Goal: Task Accomplishment & Management: Use online tool/utility

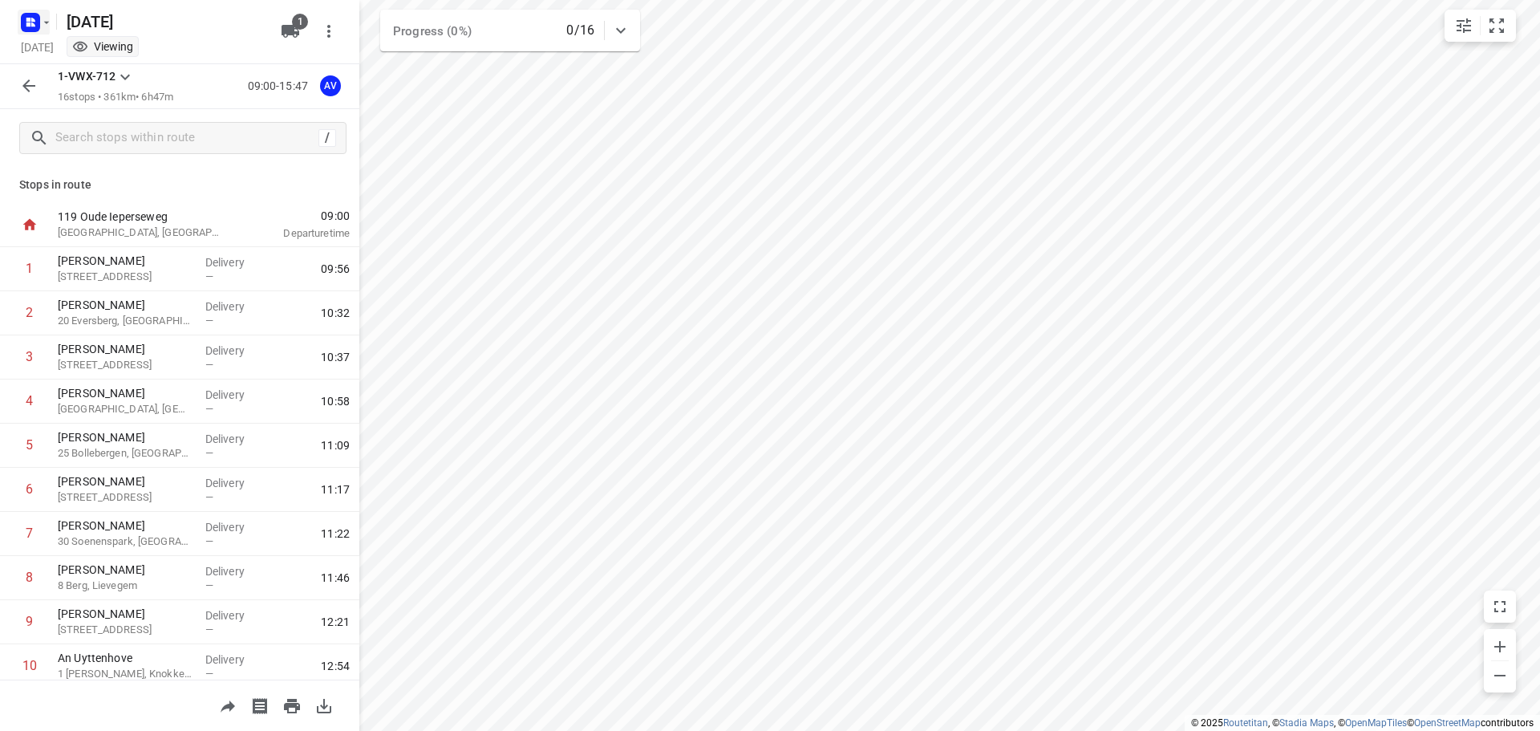
click at [25, 26] on rect "button" at bounding box center [30, 22] width 19 height 19
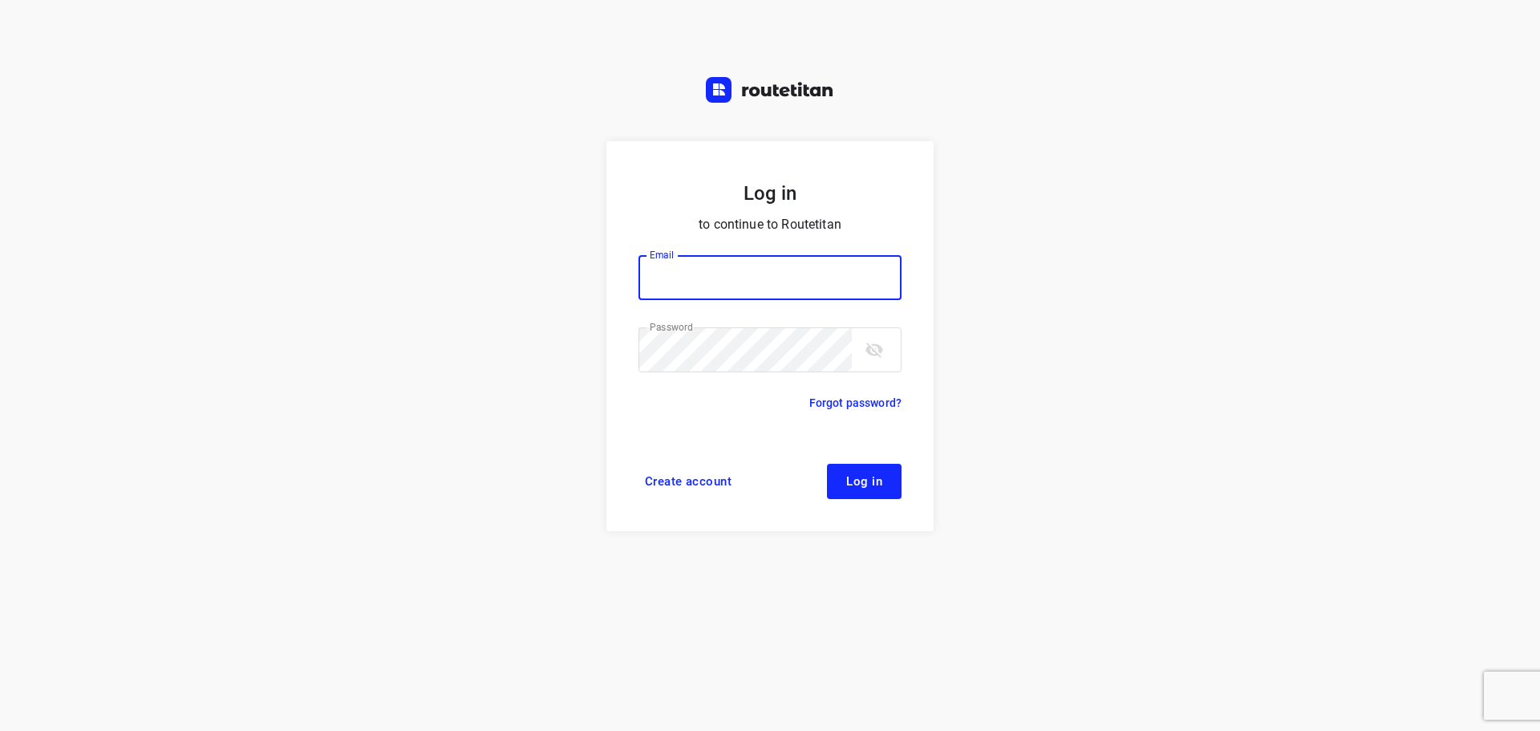
type input "[PERSON_NAME][EMAIL_ADDRESS][DOMAIN_NAME]"
click at [857, 480] on span "Log in" at bounding box center [864, 481] width 36 height 13
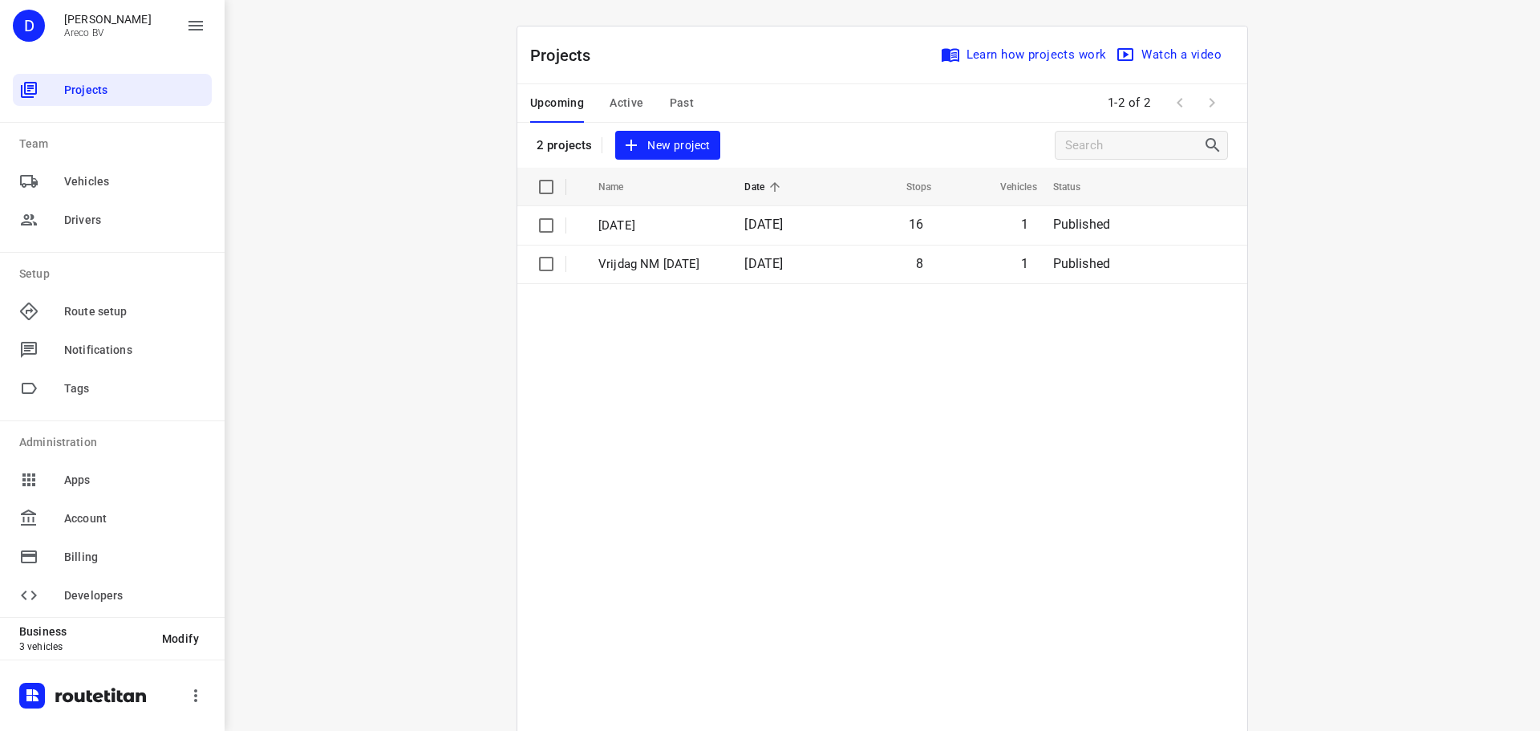
click at [624, 103] on span "Active" at bounding box center [627, 103] width 34 height 20
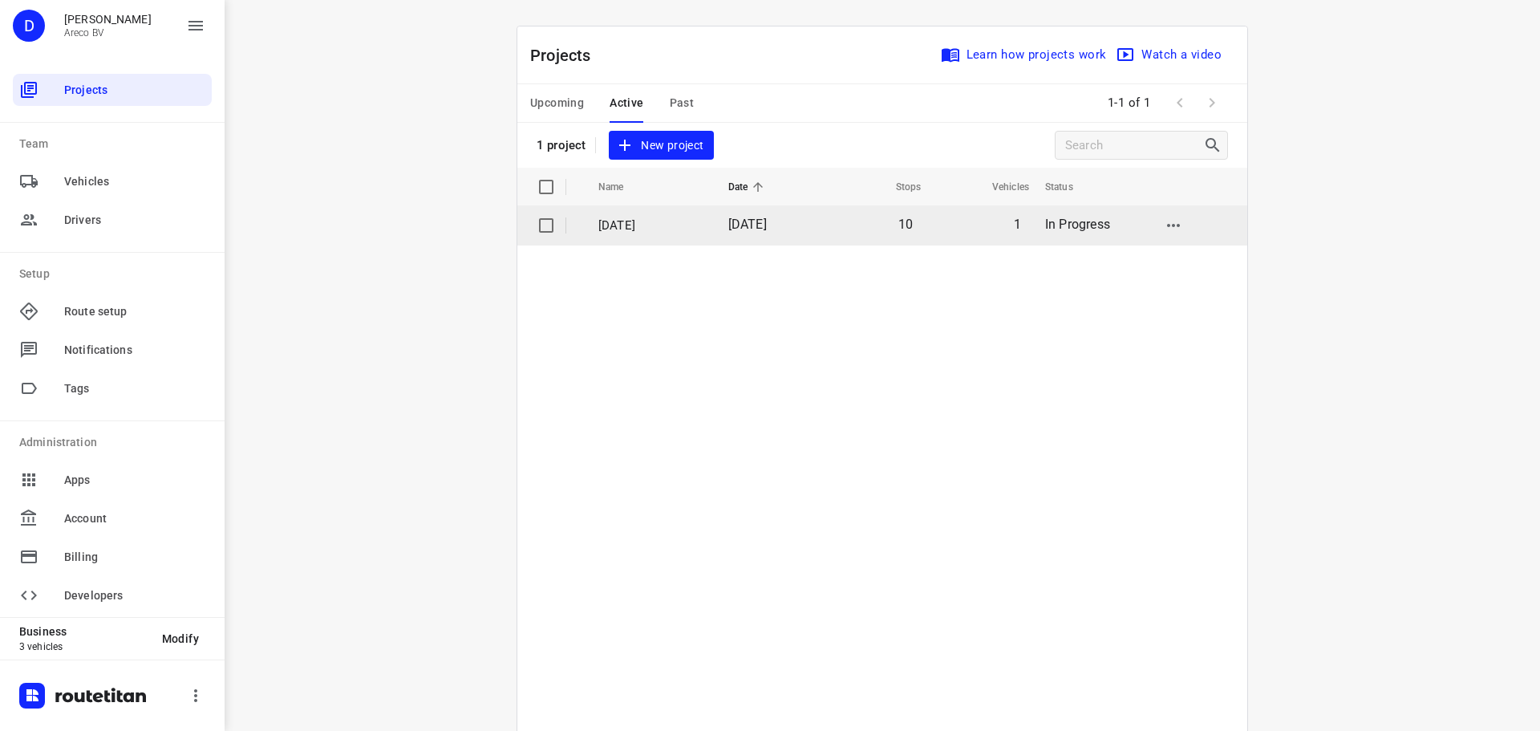
click at [640, 225] on p "[DATE]" at bounding box center [651, 226] width 106 height 18
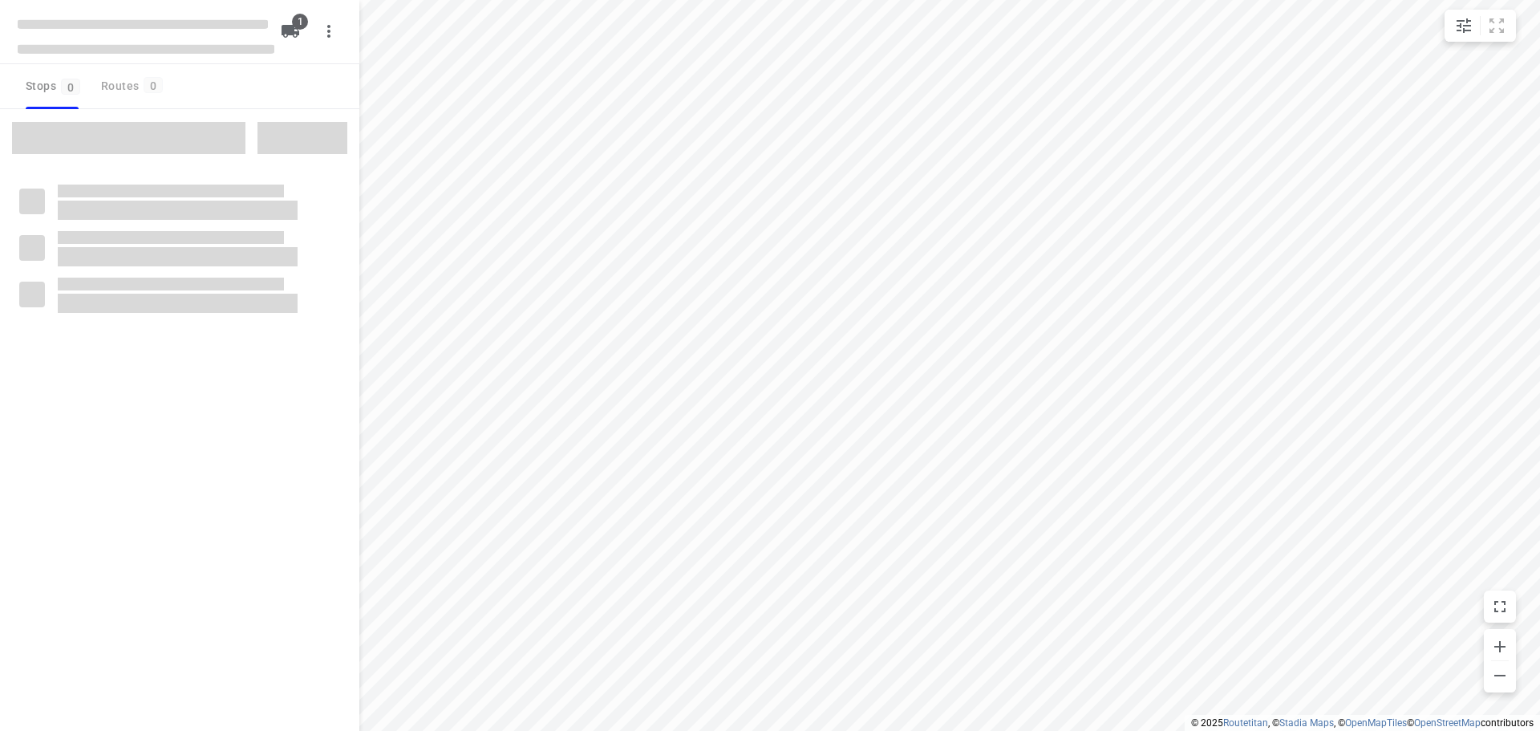
type input "distance"
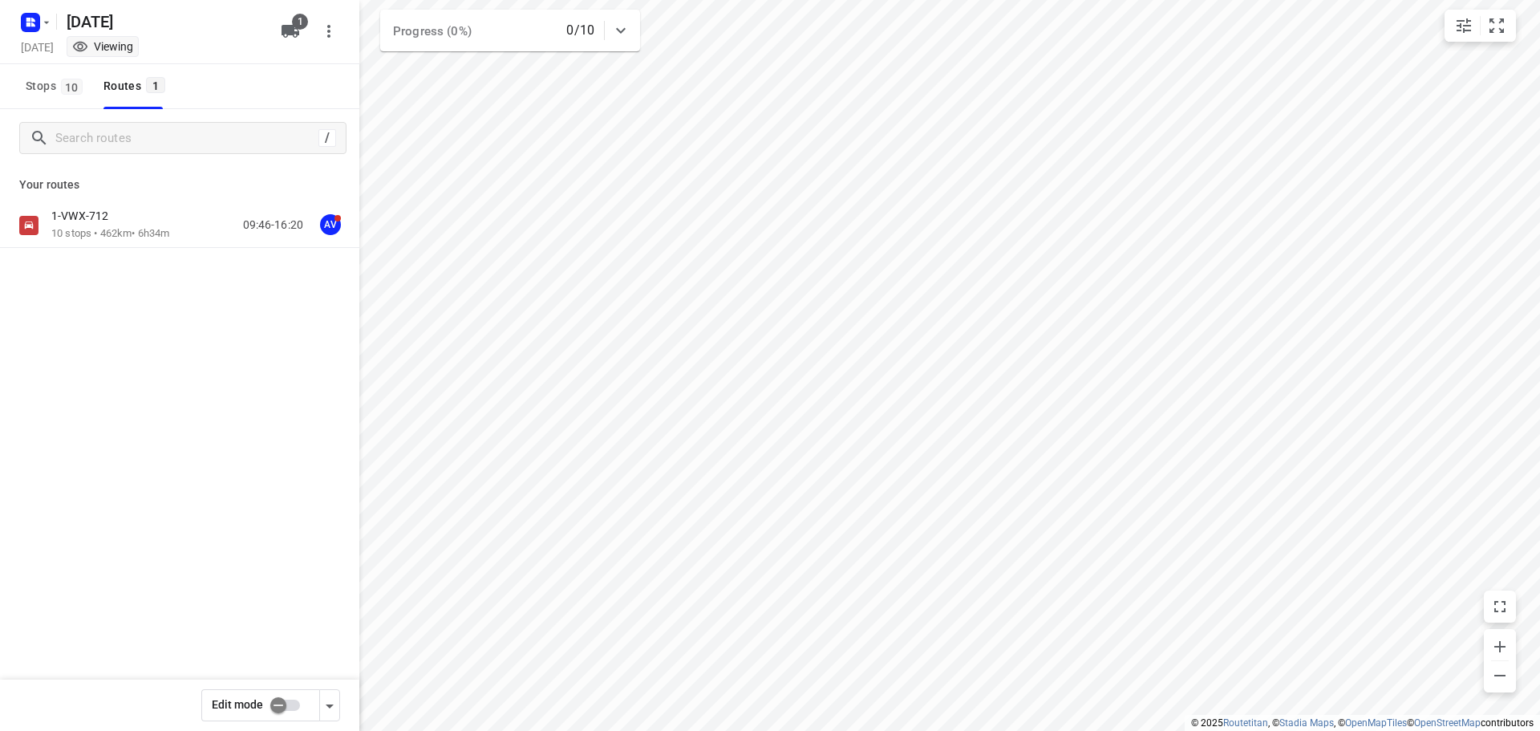
click at [294, 703] on input "checkbox" at bounding box center [278, 705] width 91 height 30
checkbox input "true"
click at [168, 225] on div "1-VWX-712" at bounding box center [110, 218] width 118 height 18
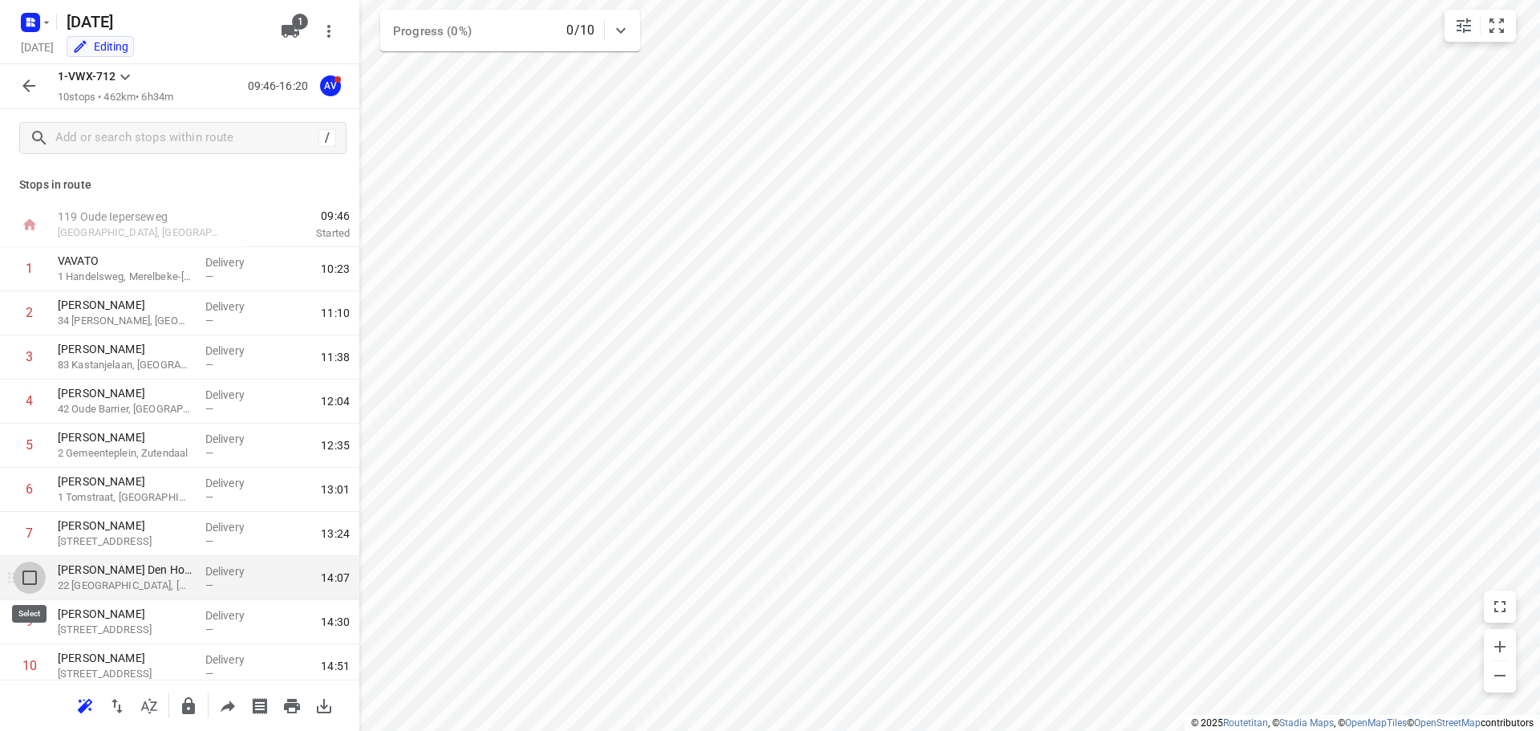
click at [23, 581] on input "checkbox" at bounding box center [30, 577] width 32 height 32
checkbox input "true"
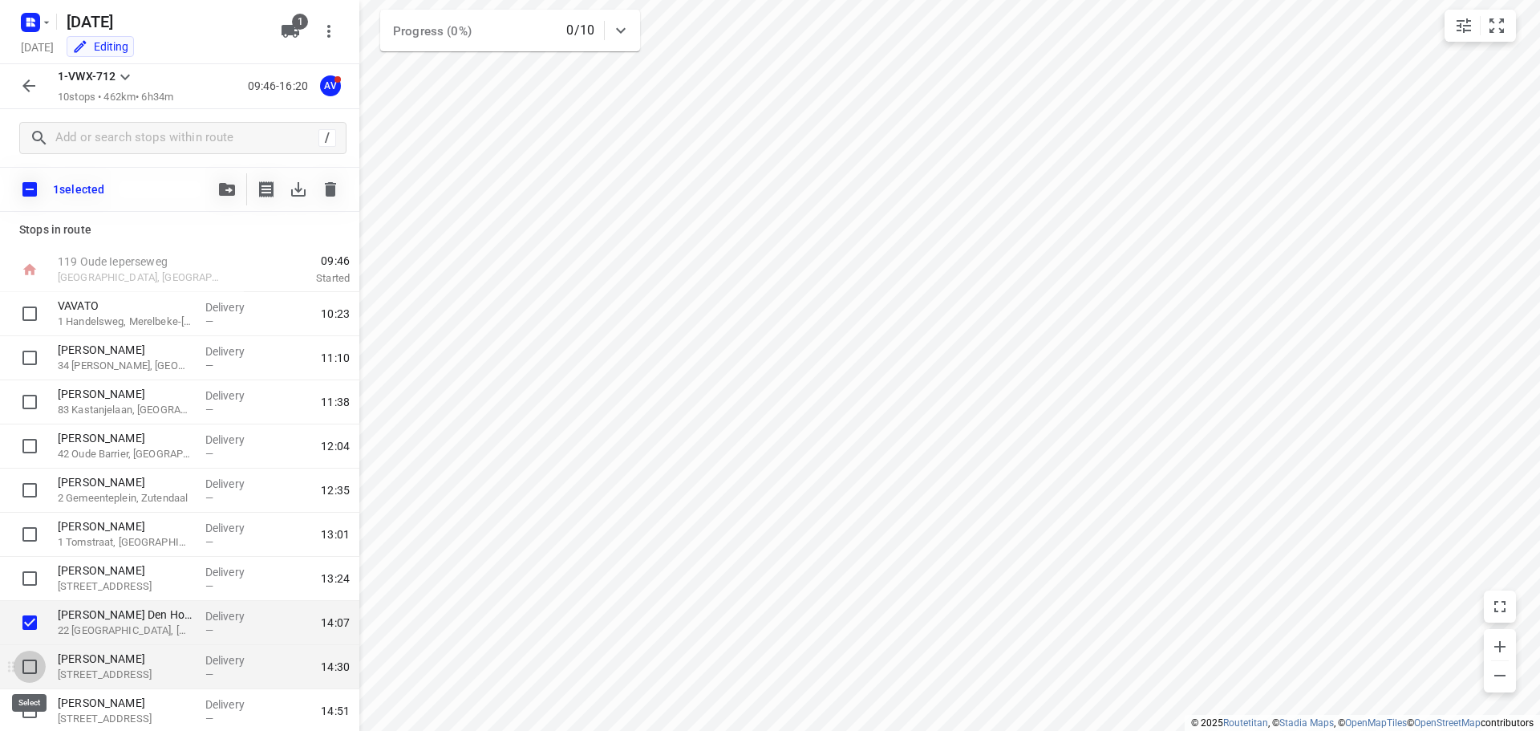
click at [27, 665] on input "checkbox" at bounding box center [30, 666] width 32 height 32
checkbox input "true"
click at [332, 191] on icon "button" at bounding box center [330, 189] width 11 height 14
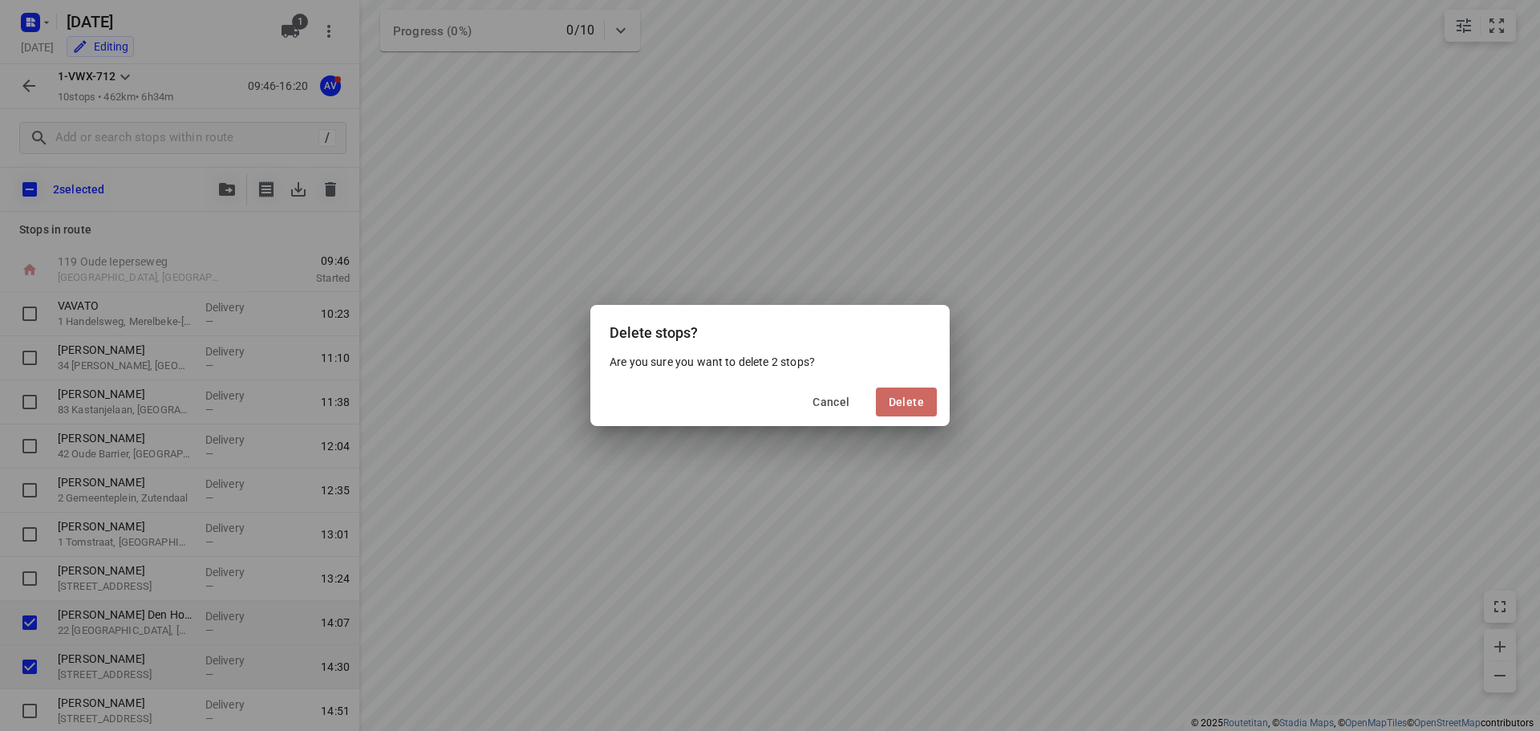
click at [909, 400] on span "Delete" at bounding box center [906, 401] width 35 height 13
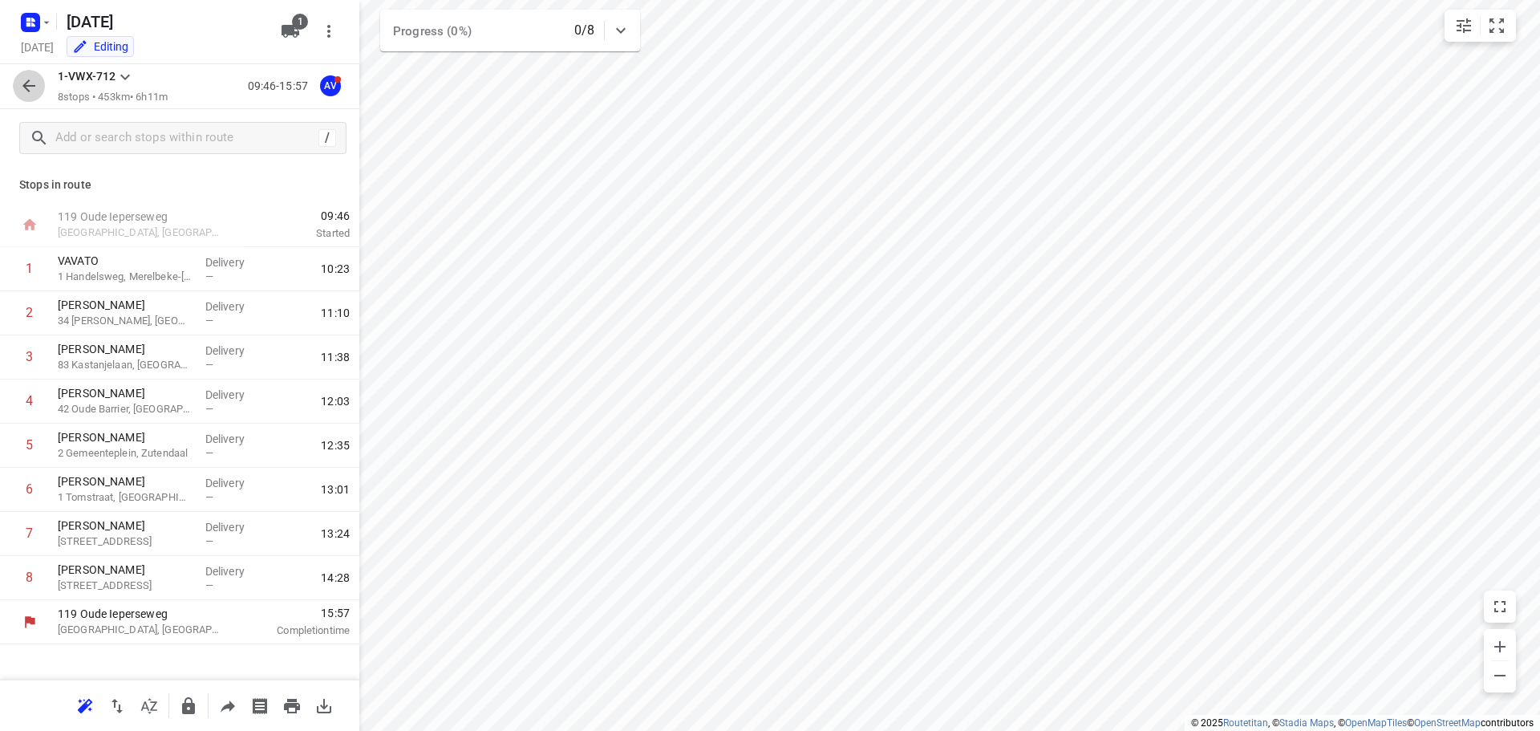
click at [28, 83] on icon "button" at bounding box center [28, 85] width 13 height 13
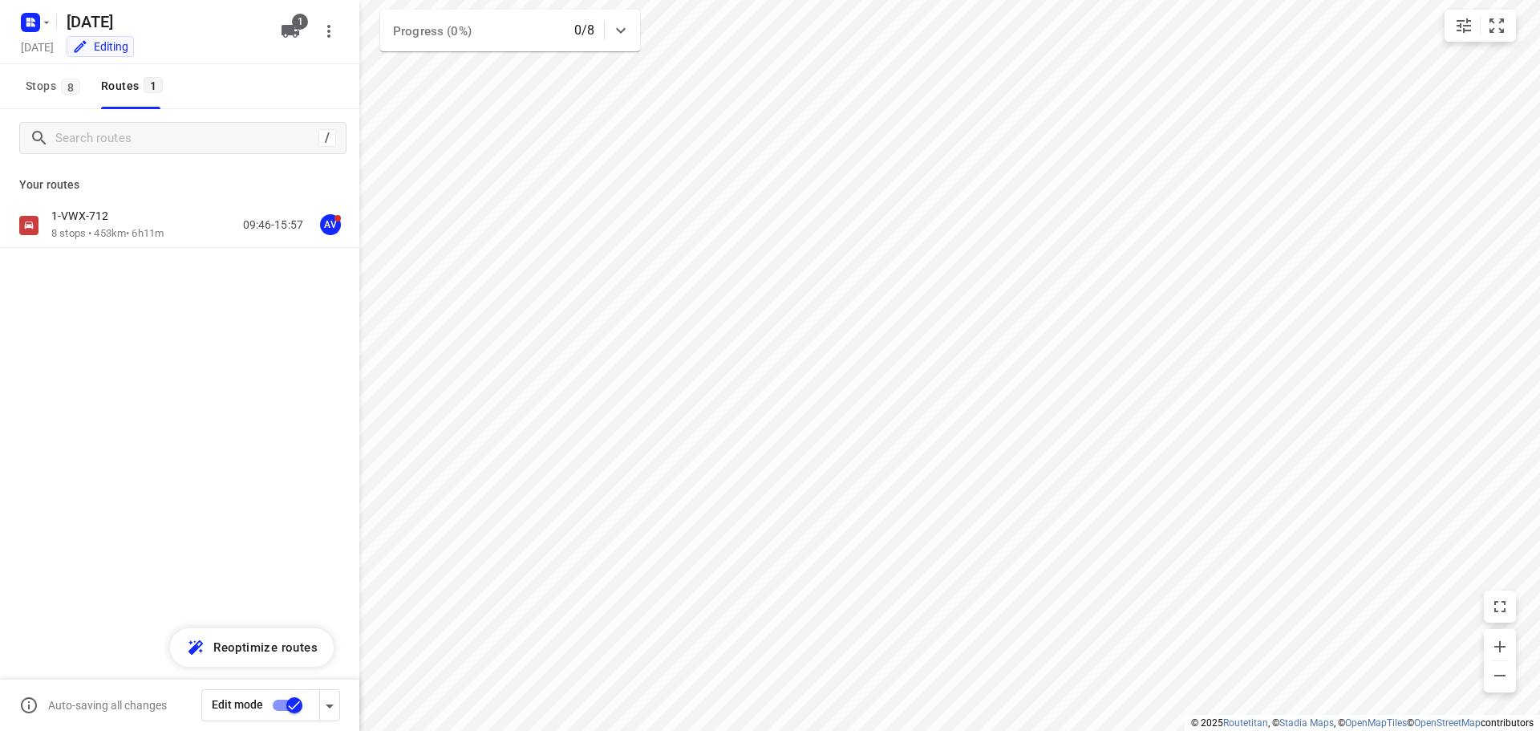
click at [282, 703] on input "checkbox" at bounding box center [294, 705] width 91 height 30
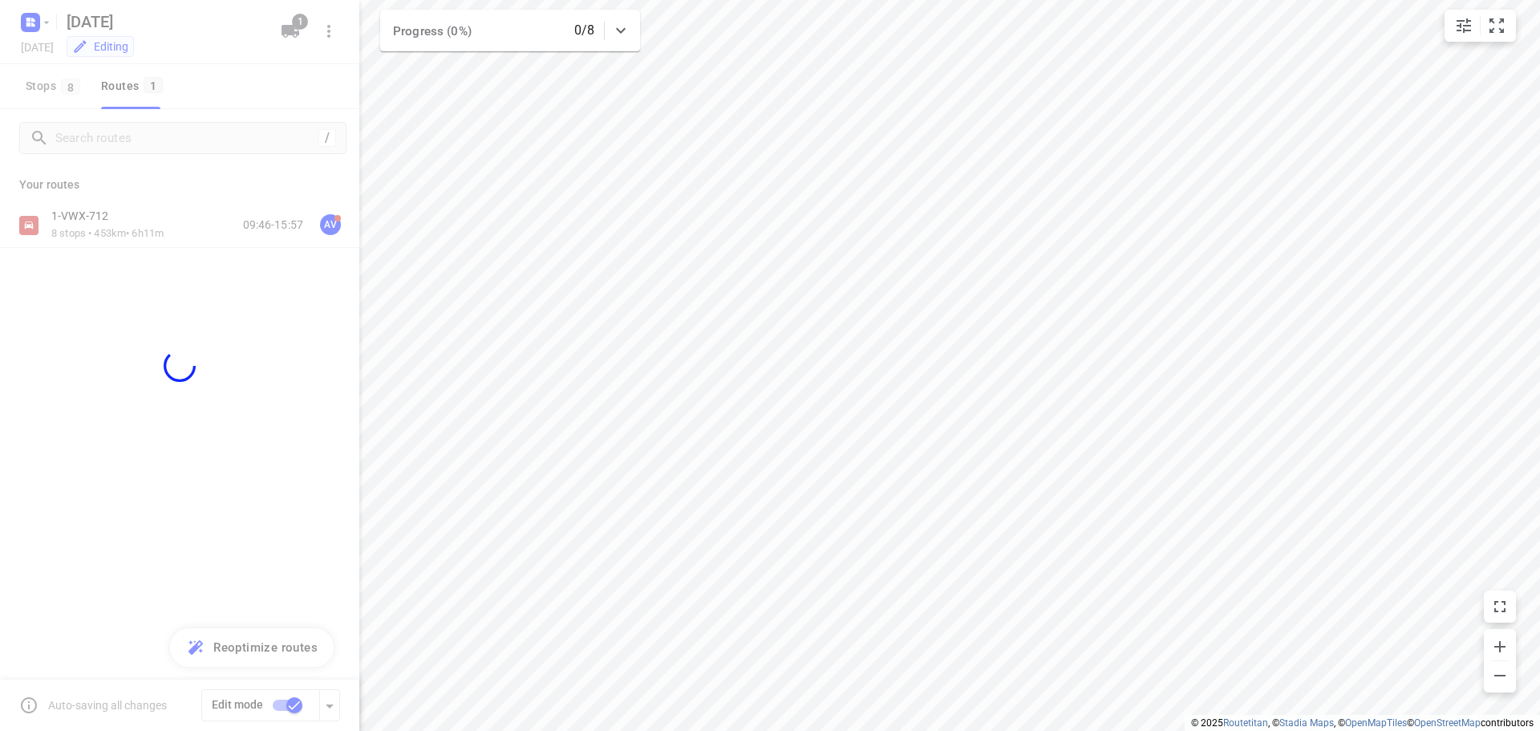
checkbox input "false"
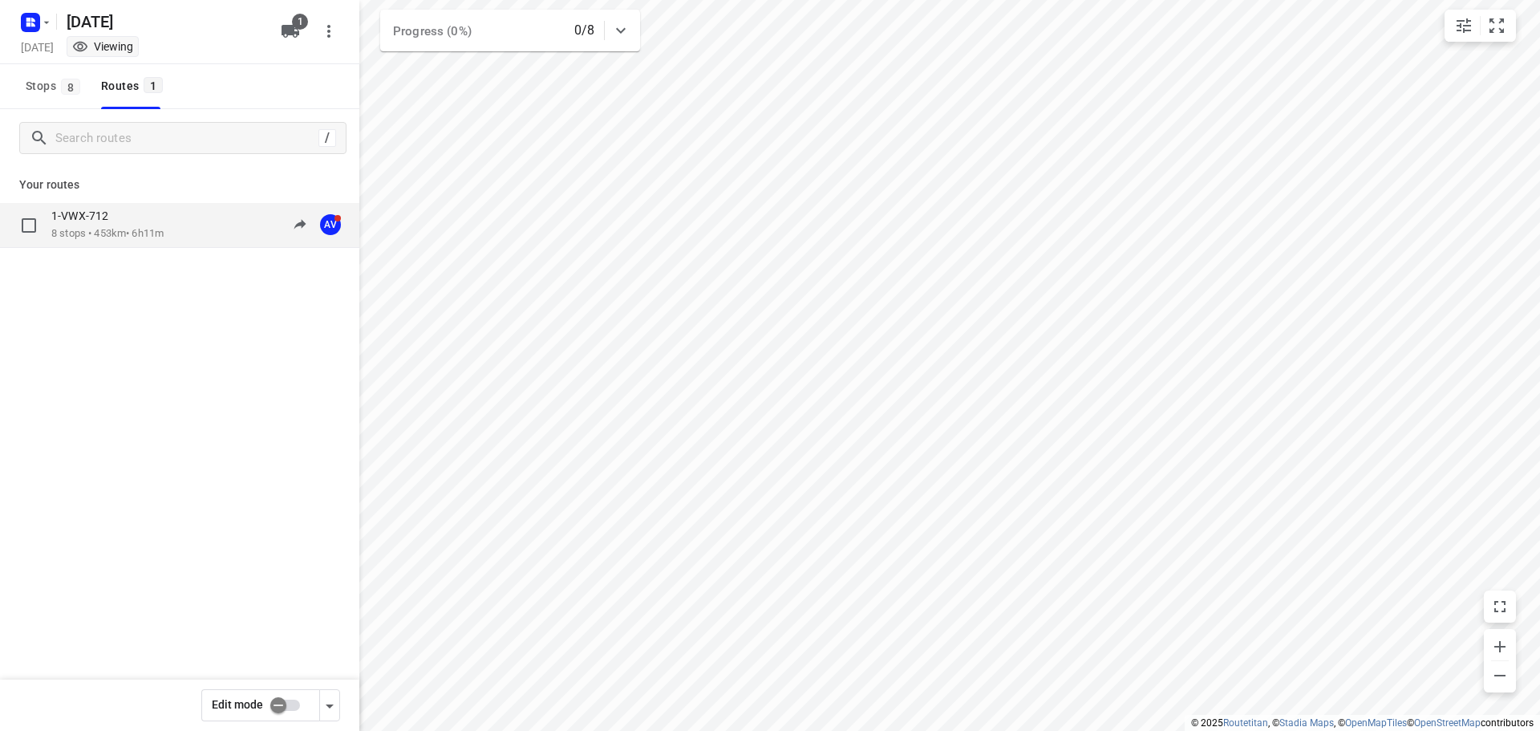
click at [188, 226] on div "1-VWX-712 8 stops • 453km • 6h11m 09:46-15:57 AV" at bounding box center [205, 225] width 308 height 33
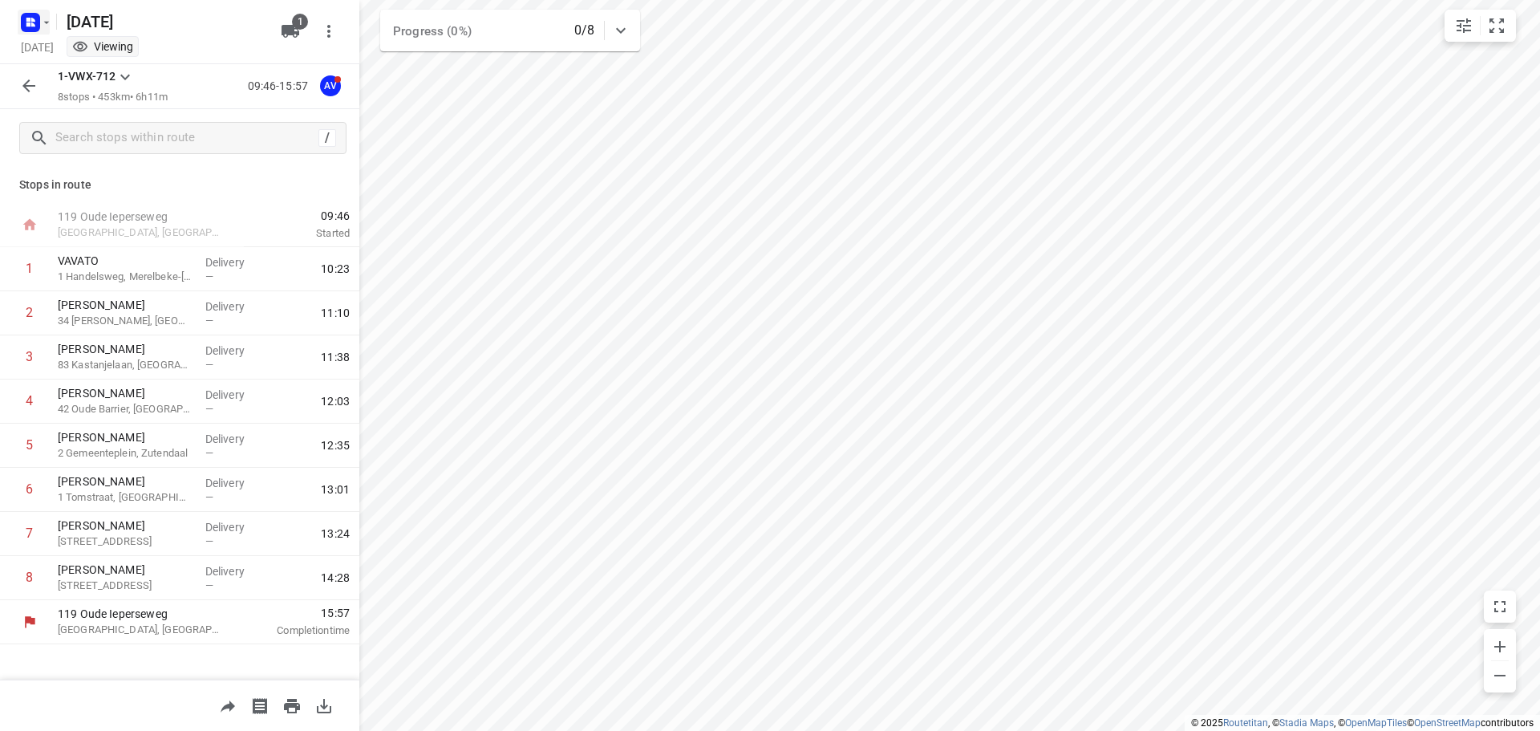
click at [27, 24] on icon "button" at bounding box center [28, 24] width 4 height 4
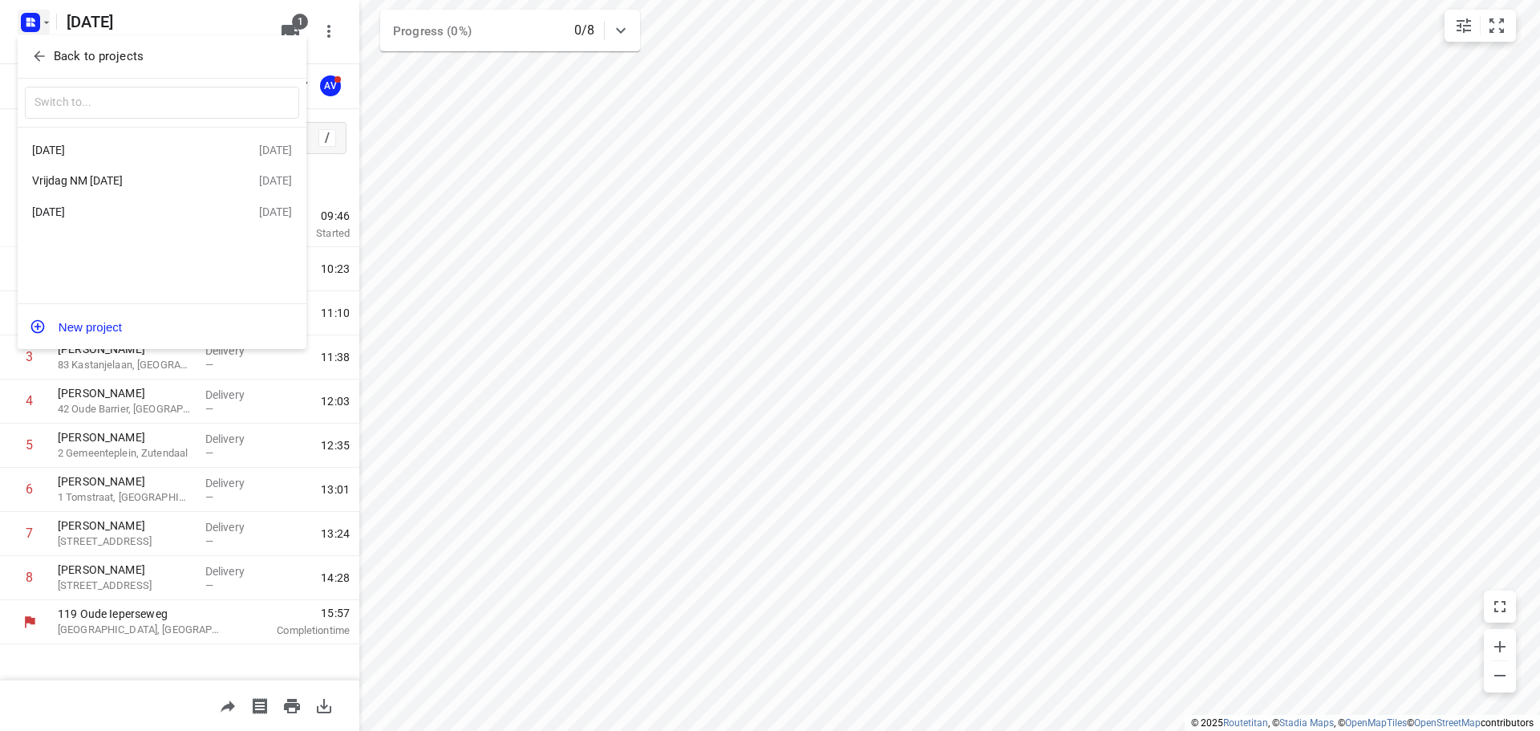
click at [167, 183] on div "Vrijdag NM [DATE]" at bounding box center [124, 180] width 184 height 13
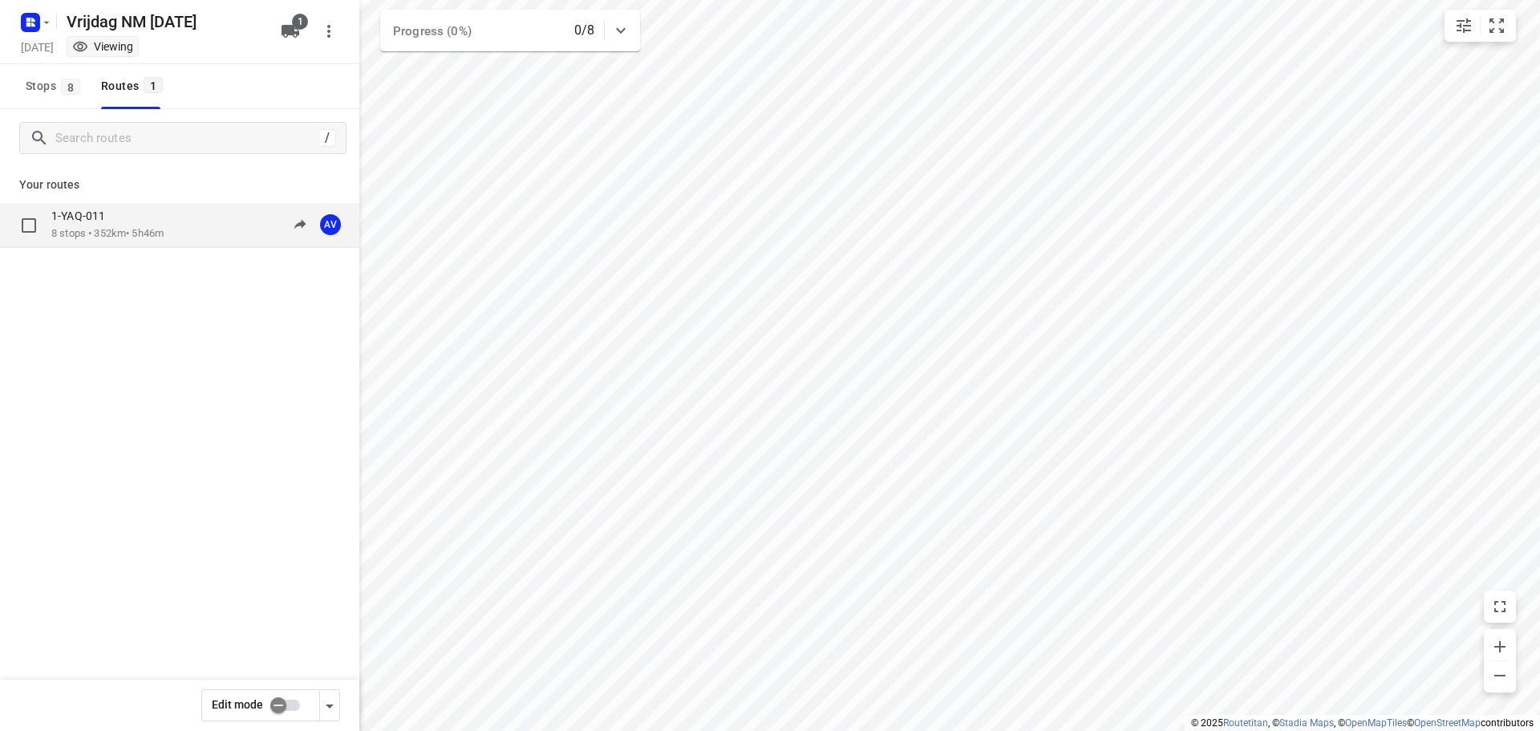
click at [177, 233] on div "1-YAQ-011 8 stops • 352km • 5h46m 10:00-15:46 AV" at bounding box center [205, 225] width 308 height 33
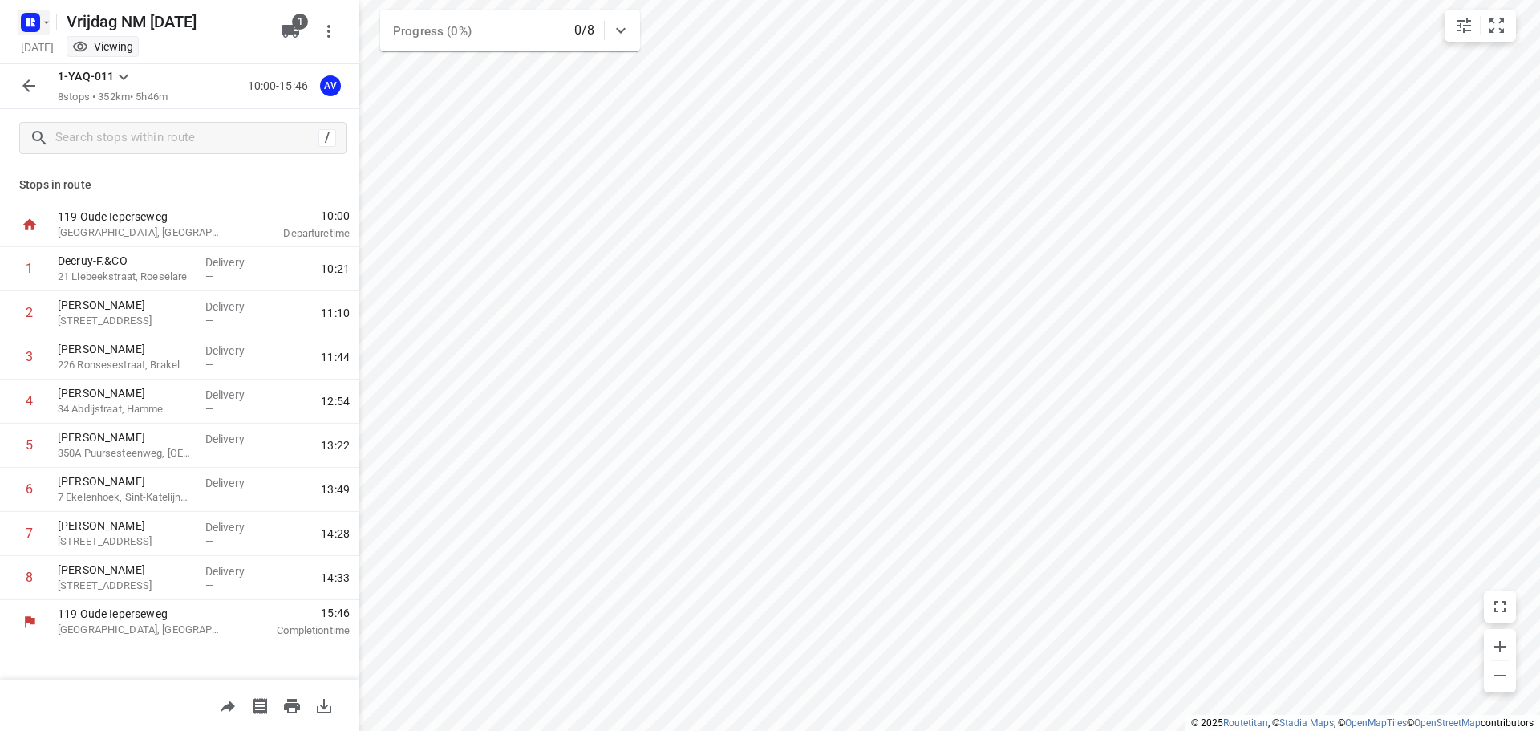
click at [41, 23] on icon "button" at bounding box center [46, 22] width 13 height 13
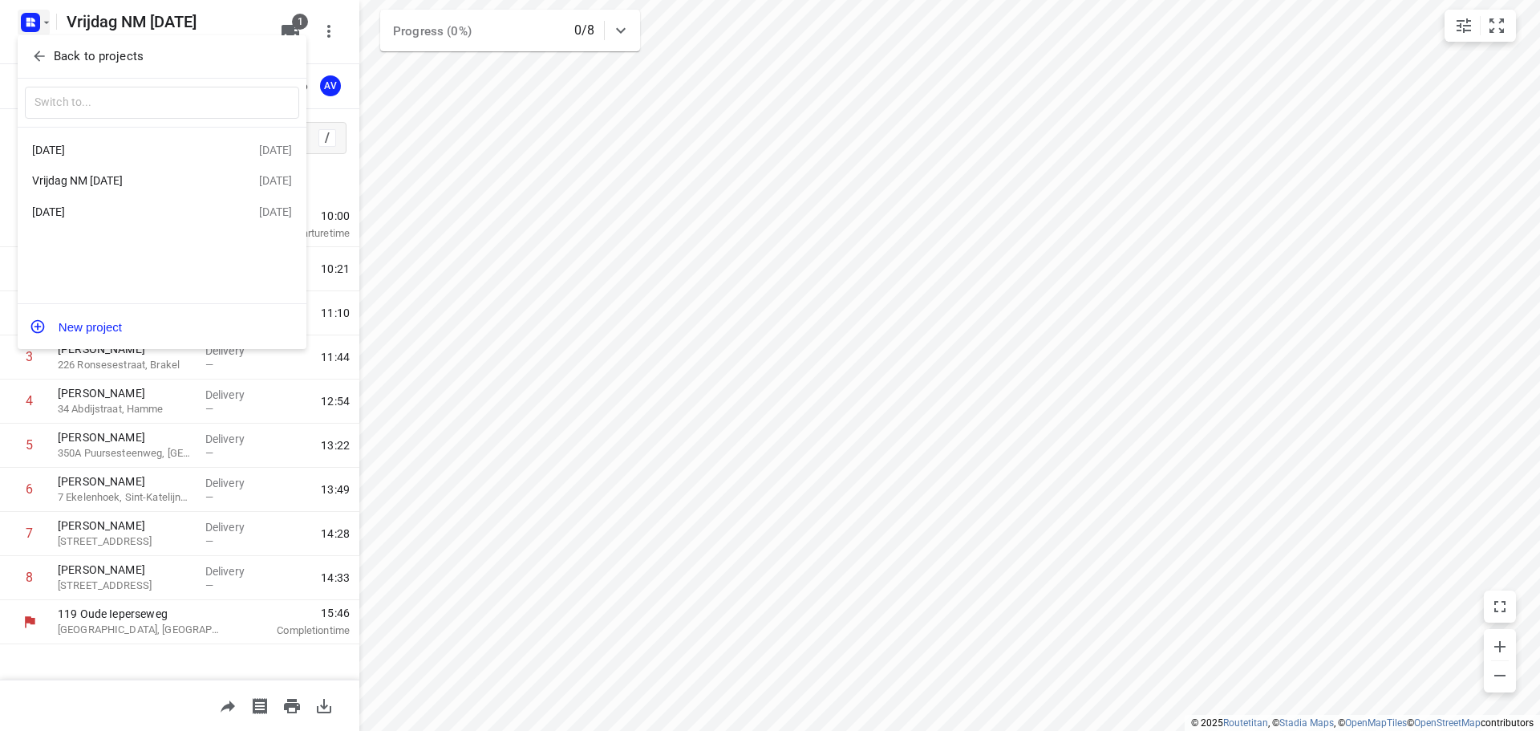
click at [141, 213] on div "[DATE]" at bounding box center [124, 211] width 184 height 13
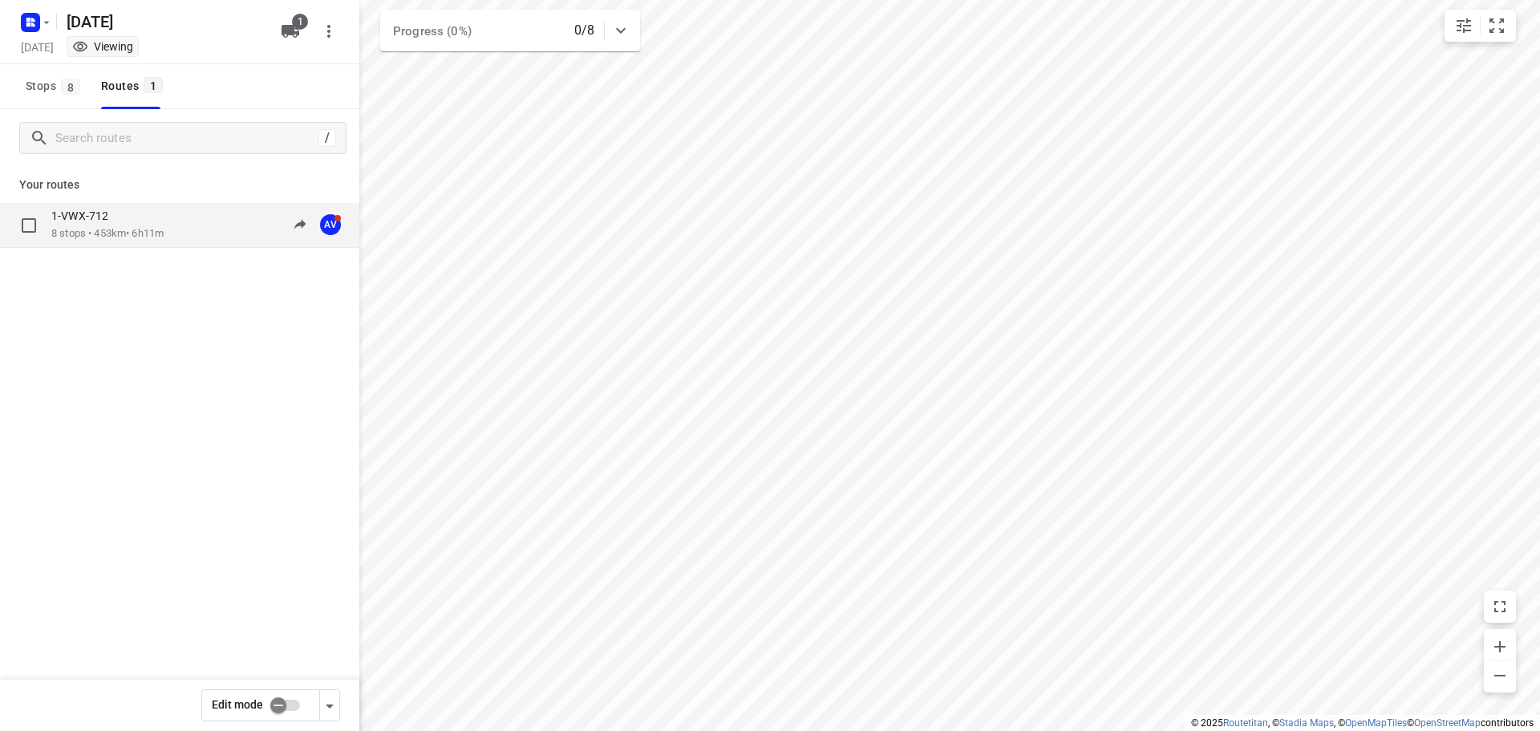
click at [164, 239] on p "8 stops • 453km • 6h11m" at bounding box center [107, 233] width 112 height 15
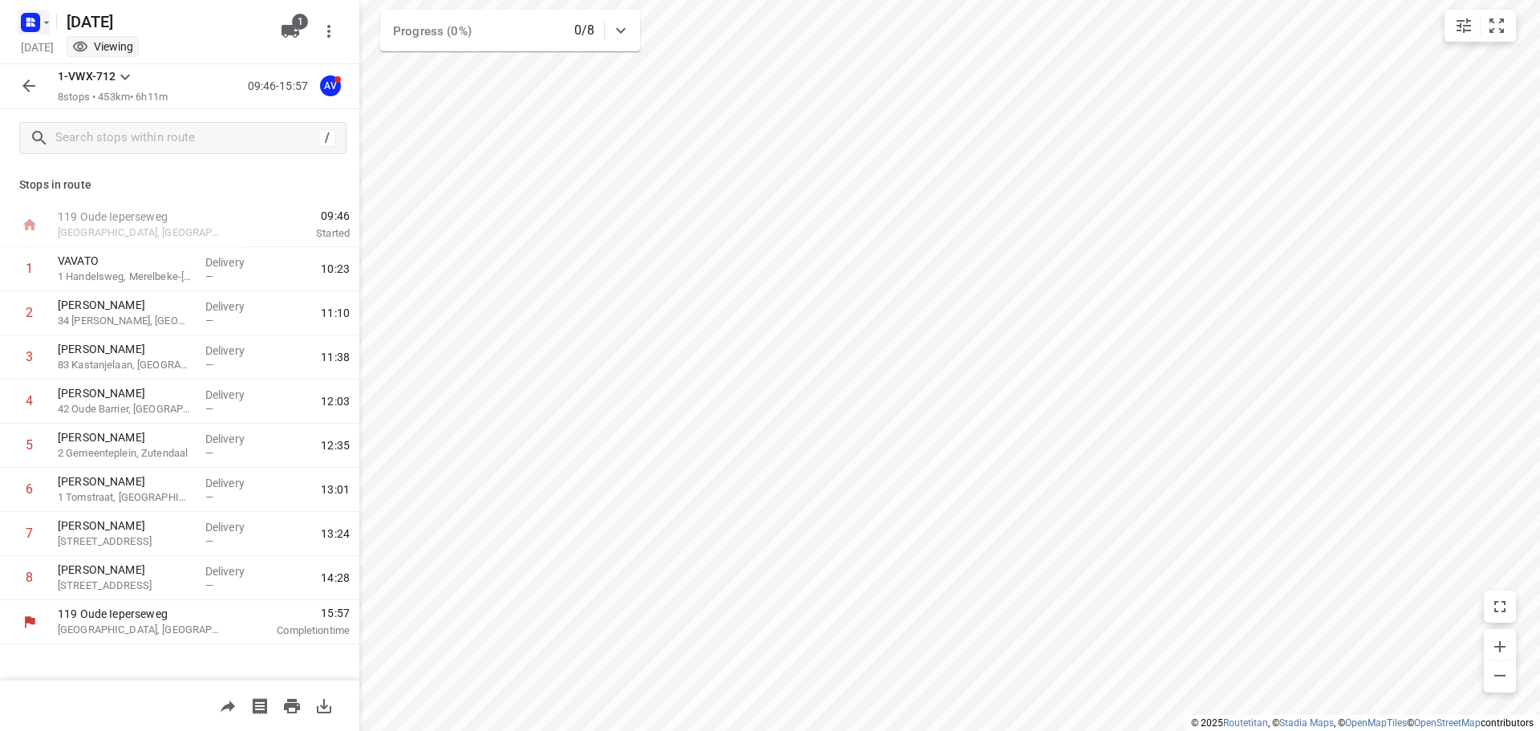
click at [33, 22] on rect "button" at bounding box center [30, 22] width 19 height 19
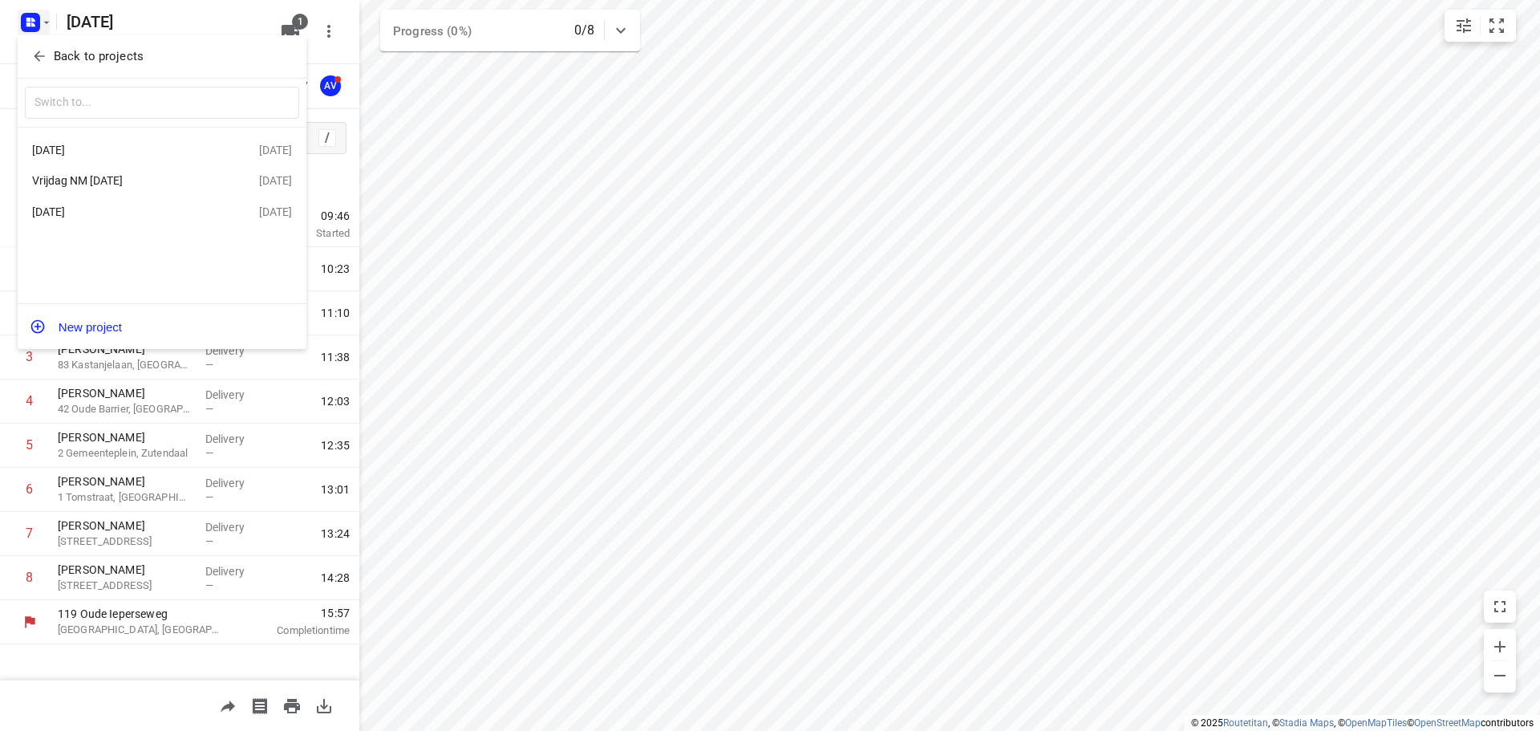
click at [132, 154] on div "[DATE]" at bounding box center [124, 150] width 184 height 13
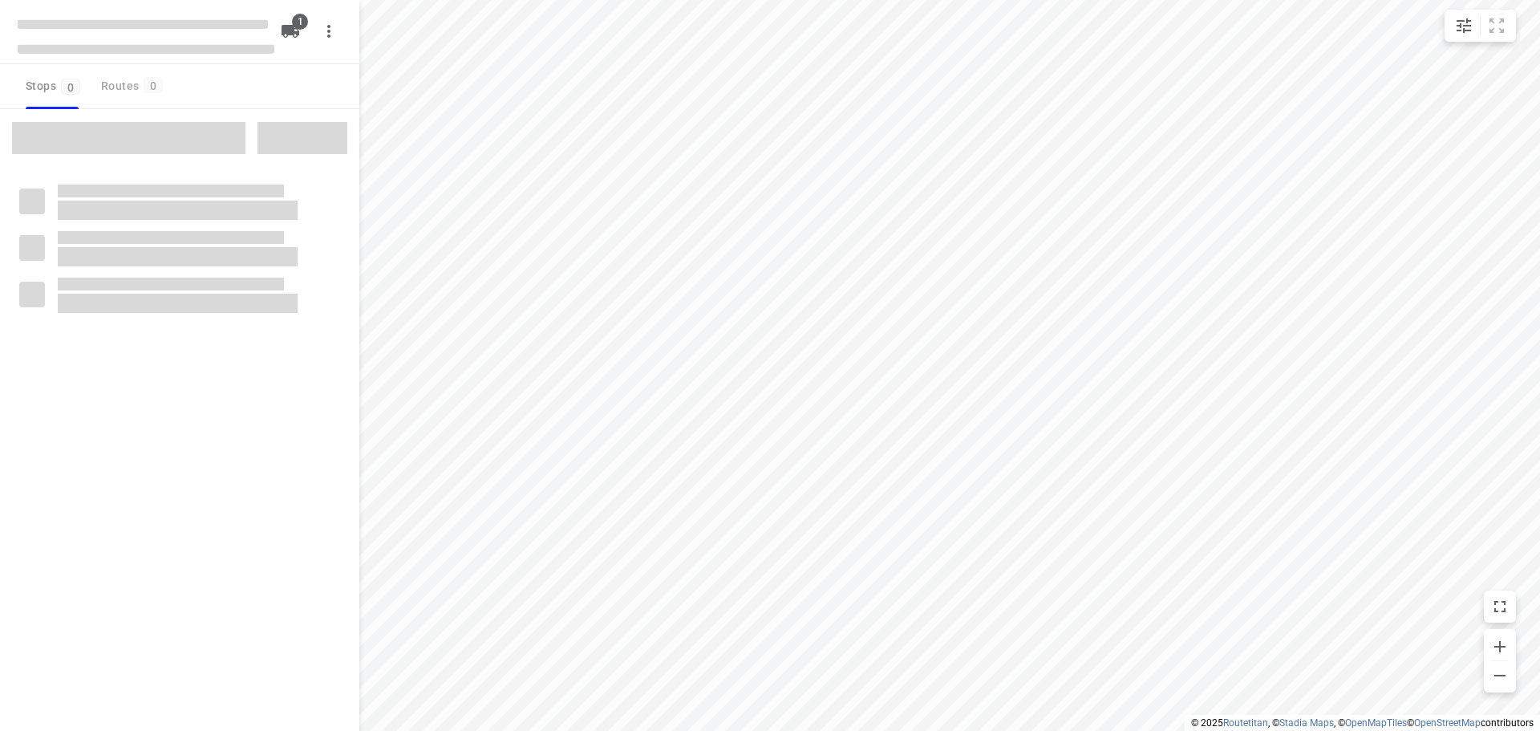
type input "distance"
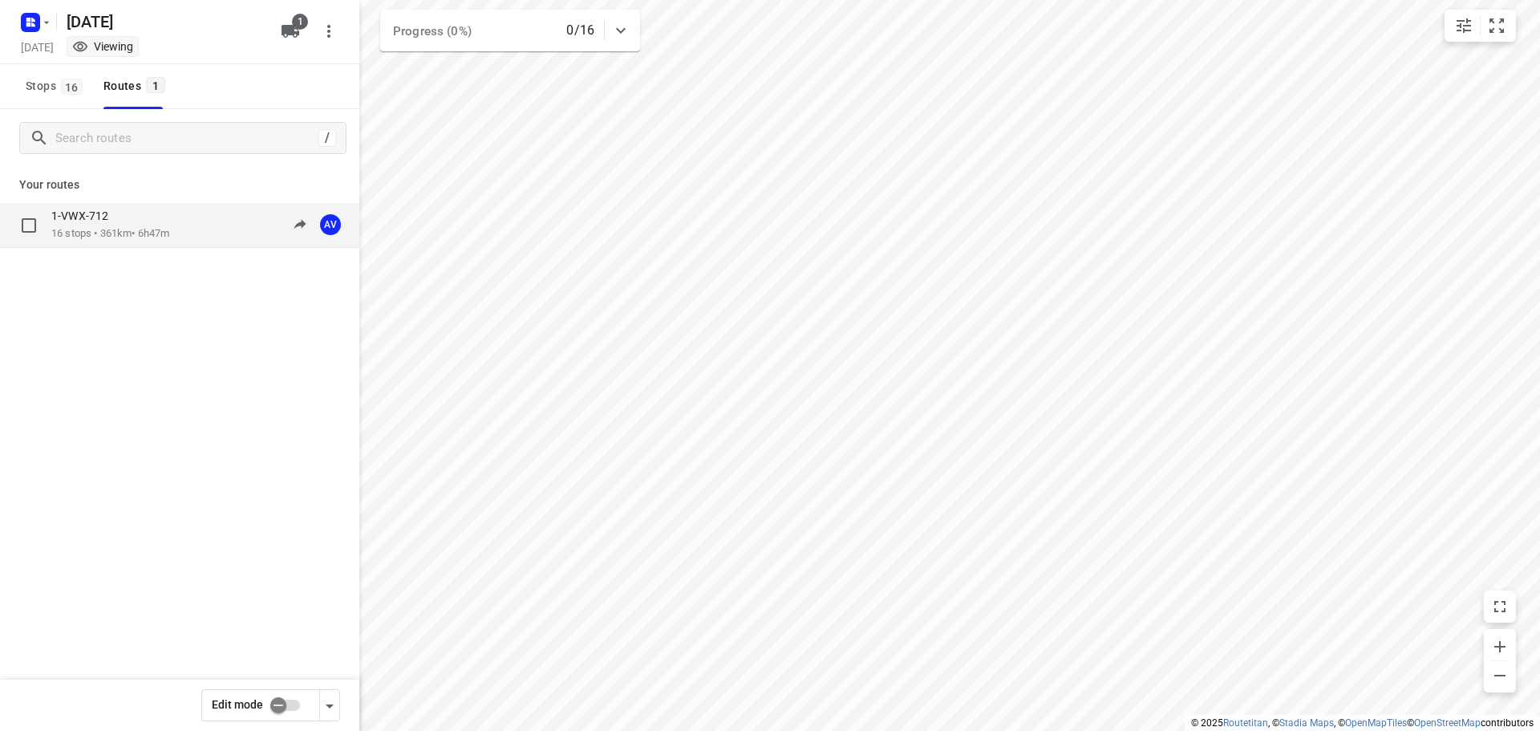
click at [169, 221] on div "1-VWX-712" at bounding box center [110, 218] width 118 height 18
